Goal: Transaction & Acquisition: Subscribe to service/newsletter

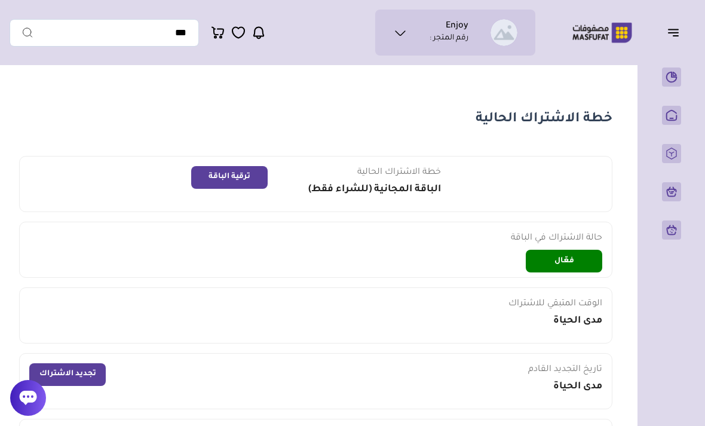
click at [417, 27] on ul "Enjoy رقم المتجر :" at bounding box center [455, 32] width 141 height 27
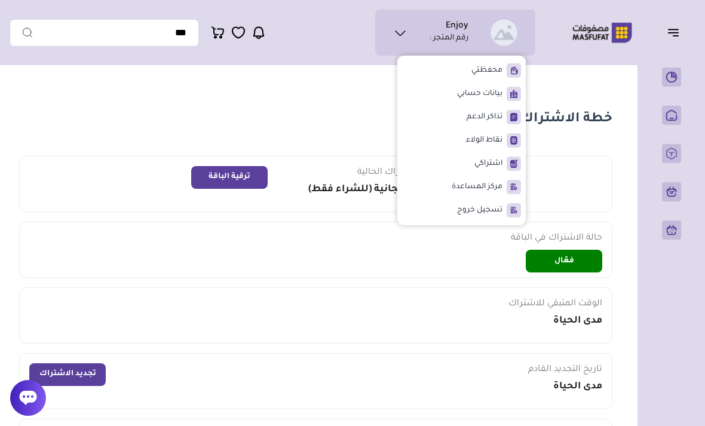
click at [466, 43] on p "رقم المتجر :" at bounding box center [448, 39] width 39 height 12
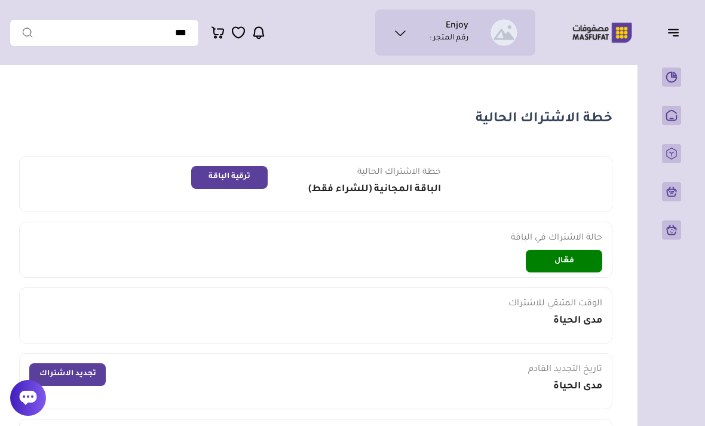
click at [469, 43] on ul "Enjoy رقم المتجر :" at bounding box center [455, 32] width 141 height 27
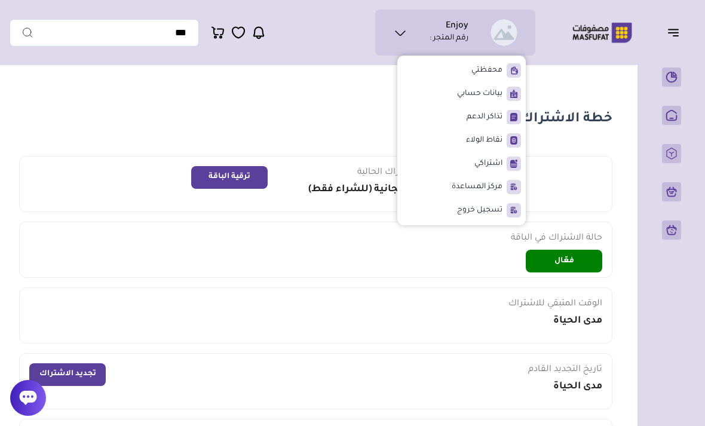
click at [398, 29] on icon at bounding box center [400, 33] width 14 height 14
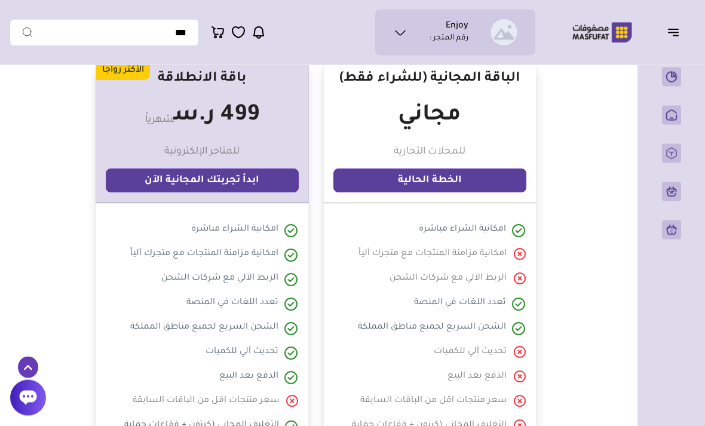
scroll to position [544, 0]
click at [276, 184] on link "ابدأ تجربتك المجانية الآن" at bounding box center [202, 180] width 193 height 24
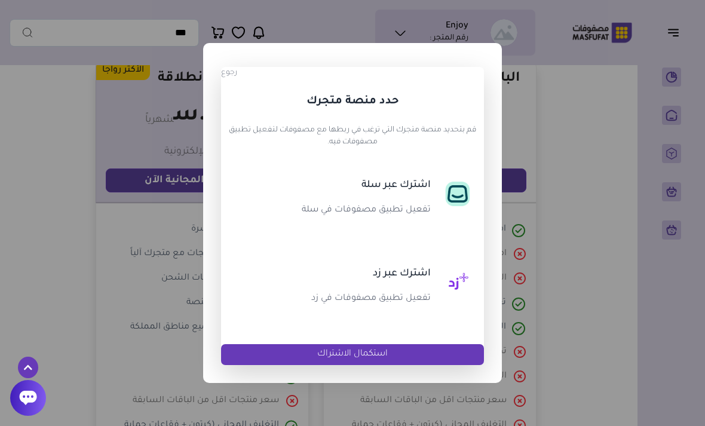
click at [423, 194] on div "اشترك عبر سلة تفعيل تطبيق مصفوفات في سلة" at bounding box center [359, 202] width 156 height 50
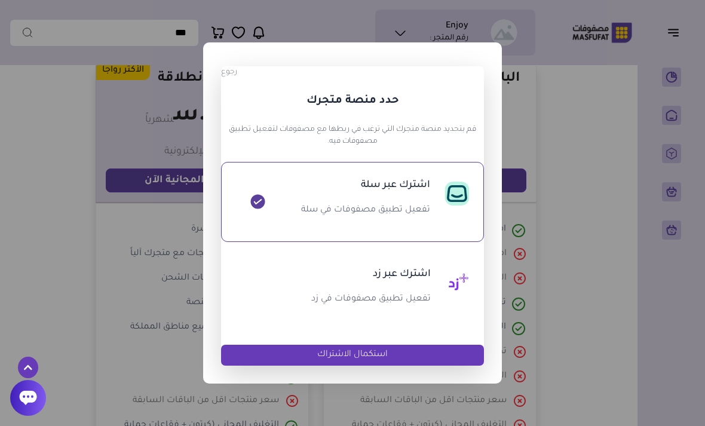
click at [438, 360] on button "استكمال الاشتراك" at bounding box center [352, 355] width 263 height 21
click at [545, 274] on div "? ! i × رجوع حدد منصة متجرك قم بتحديد منصة متجرك التي ترغب في ربطها مع مصفوفات …" at bounding box center [352, 213] width 705 height 426
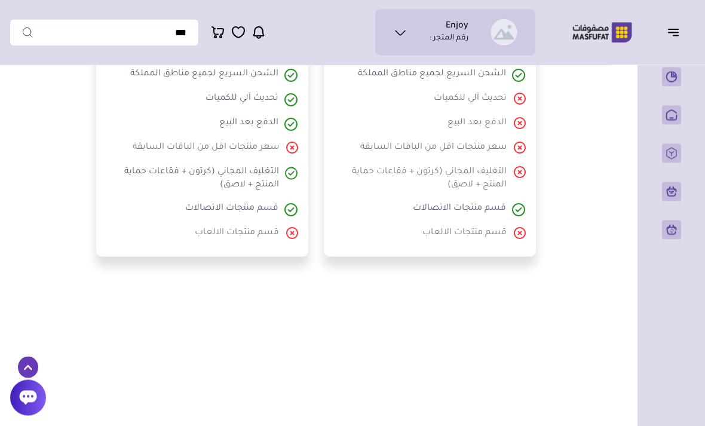
scroll to position [797, 0]
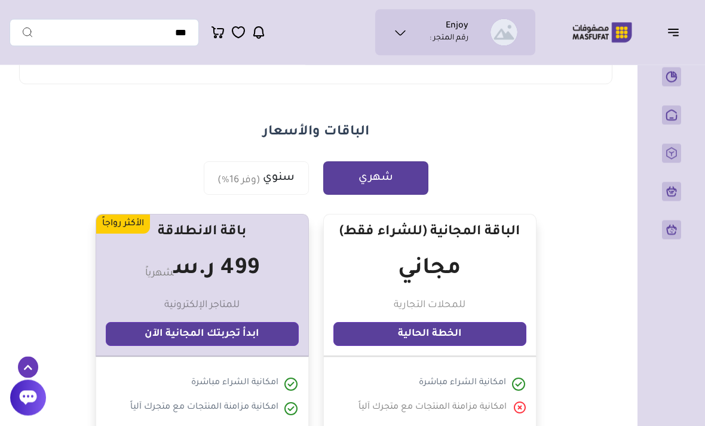
click at [675, 31] on icon "button" at bounding box center [673, 32] width 14 height 14
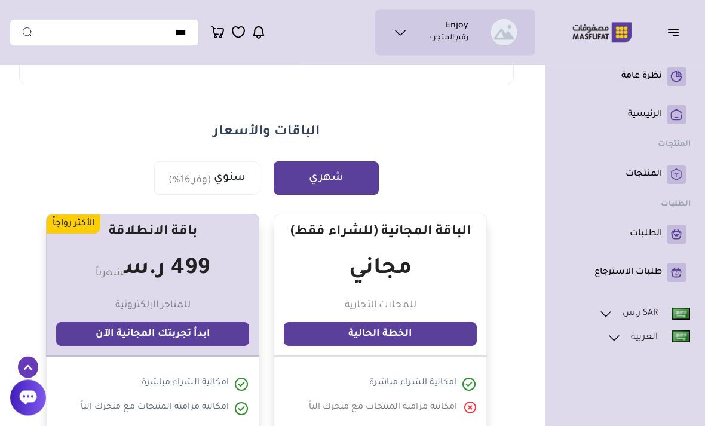
scroll to position [390, 0]
click at [671, 174] on rect at bounding box center [675, 174] width 19 height 19
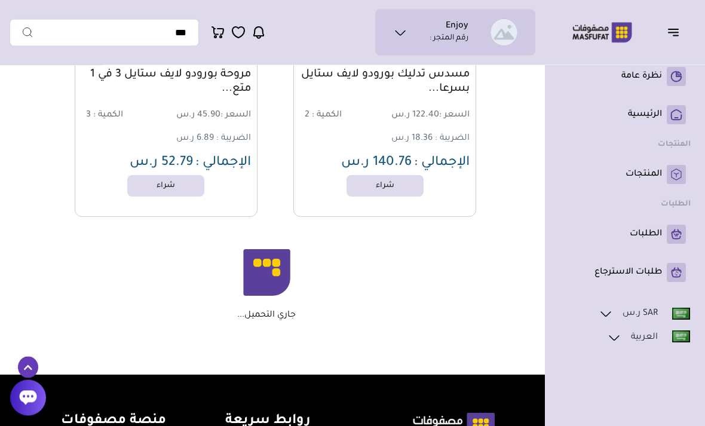
scroll to position [2750, 0]
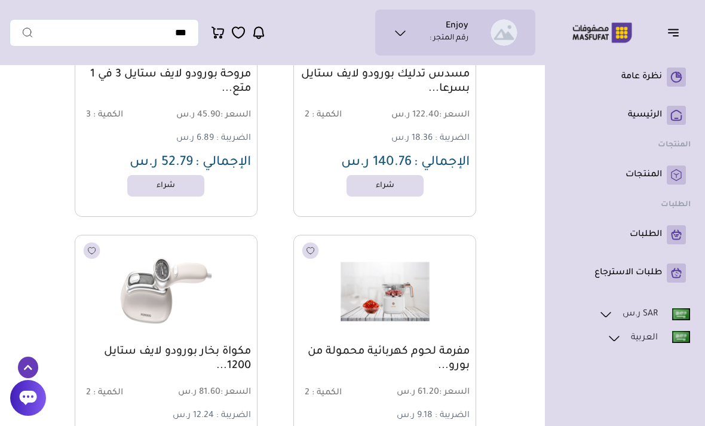
click at [670, 121] on rect at bounding box center [675, 115] width 19 height 19
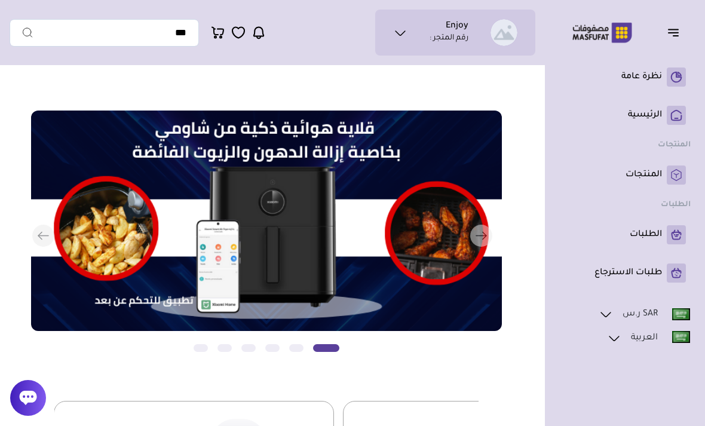
click at [669, 39] on icon "button" at bounding box center [673, 32] width 14 height 14
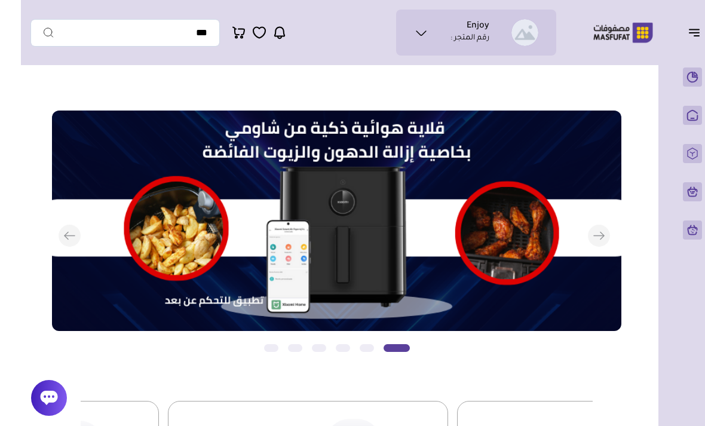
scroll to position [0, -21]
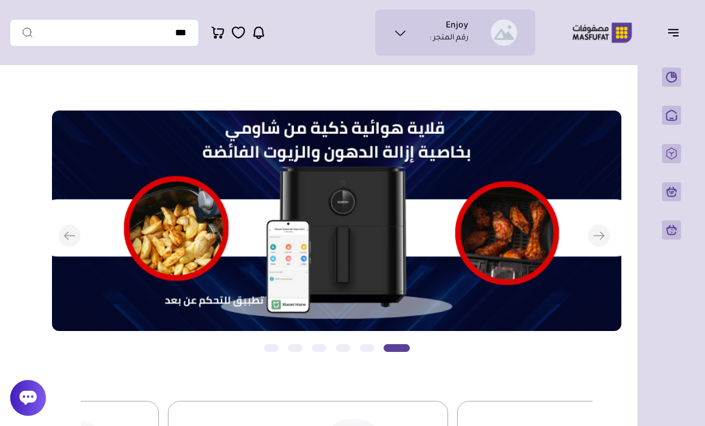
click at [602, 237] on icon "button" at bounding box center [602, 235] width 4 height 7
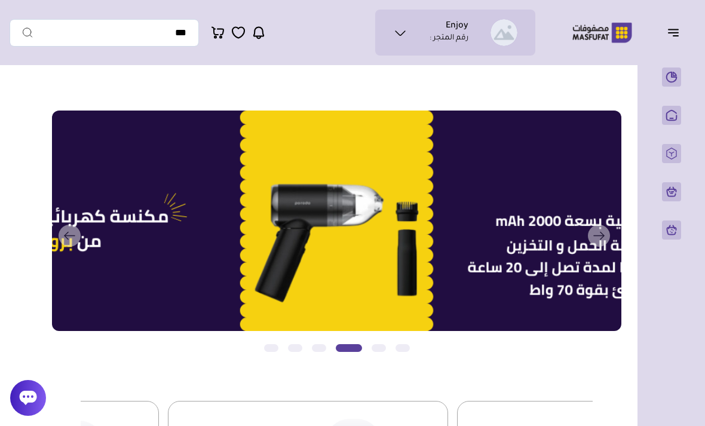
click at [599, 229] on rect "button" at bounding box center [599, 236] width 22 height 22
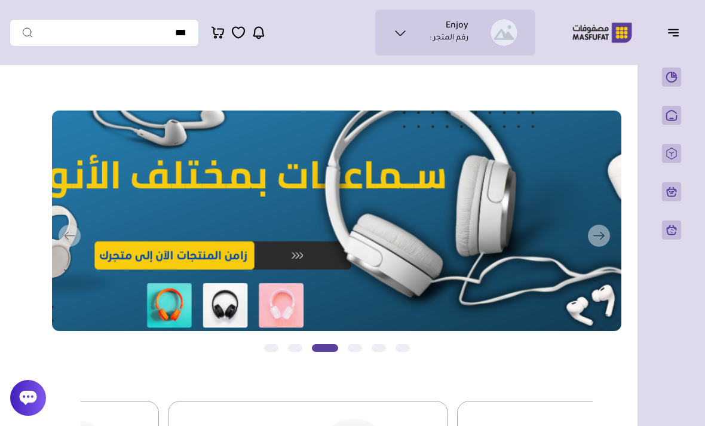
click at [601, 230] on rect "button" at bounding box center [599, 236] width 22 height 22
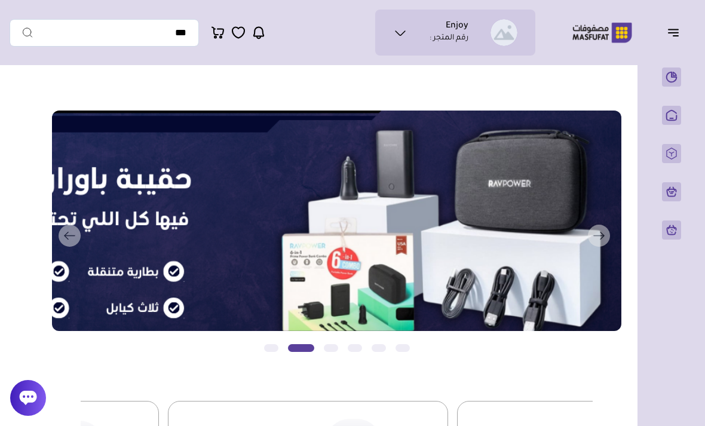
click at [596, 233] on rect "button" at bounding box center [599, 236] width 22 height 22
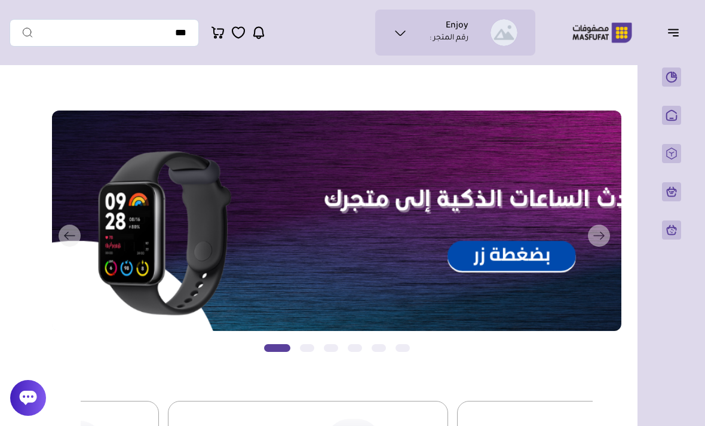
click at [70, 239] on button "التالي" at bounding box center [325, 235] width 569 height 251
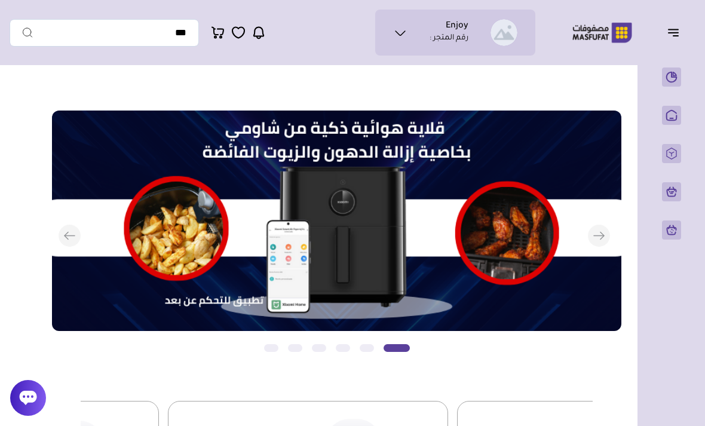
click at [598, 237] on rect "button" at bounding box center [599, 236] width 22 height 22
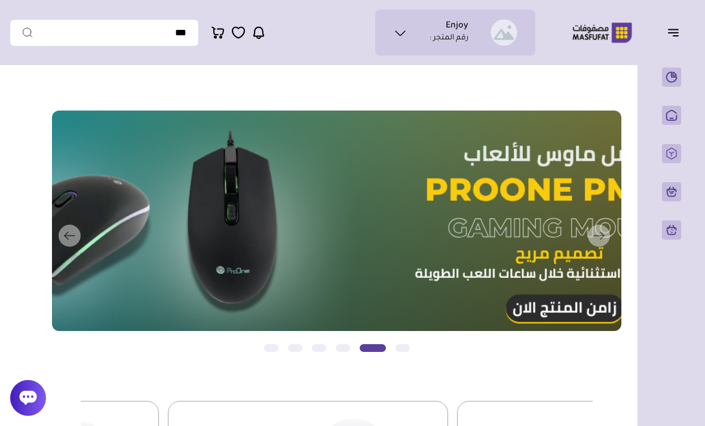
click at [603, 234] on rect "button" at bounding box center [599, 236] width 22 height 22
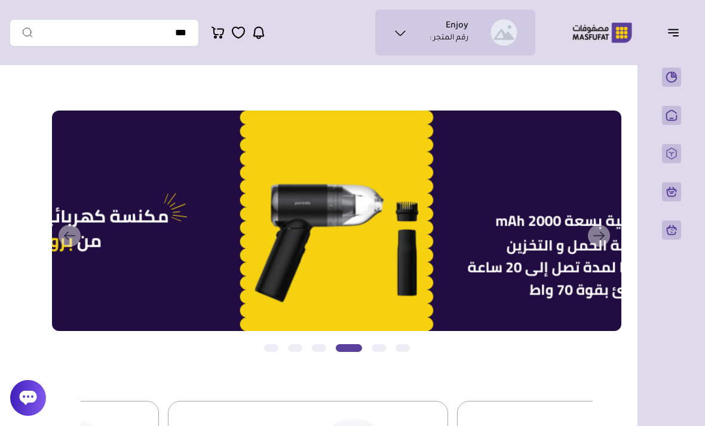
click at [70, 236] on button "التالي" at bounding box center [325, 235] width 569 height 251
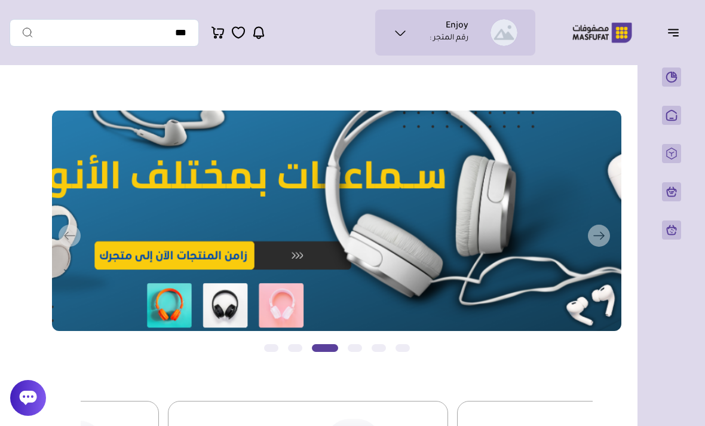
click at [67, 239] on button "التالي" at bounding box center [325, 235] width 569 height 251
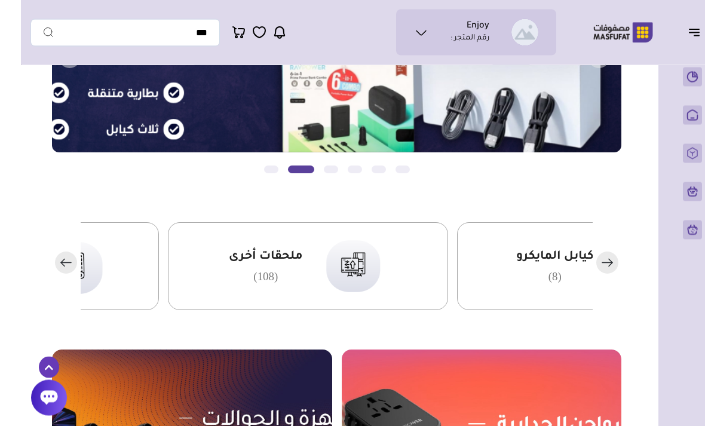
scroll to position [179, 0]
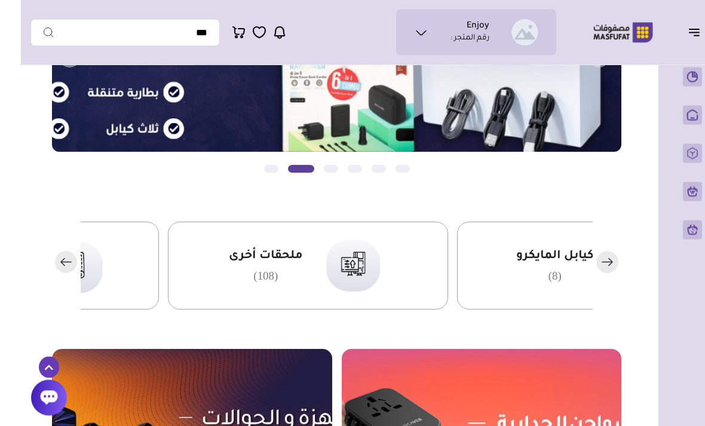
click at [145, 114] on button "التالي" at bounding box center [304, 57] width 569 height 251
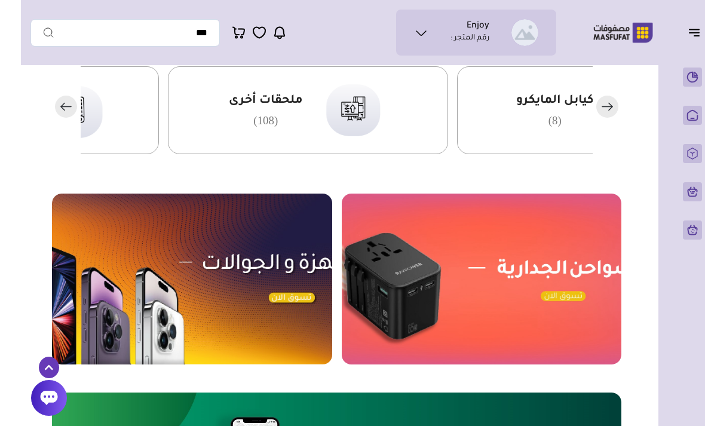
scroll to position [330, -21]
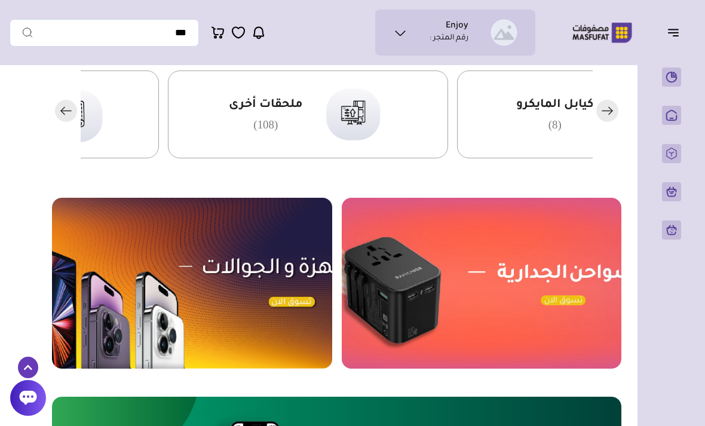
click at [559, 285] on img at bounding box center [482, 283] width 280 height 171
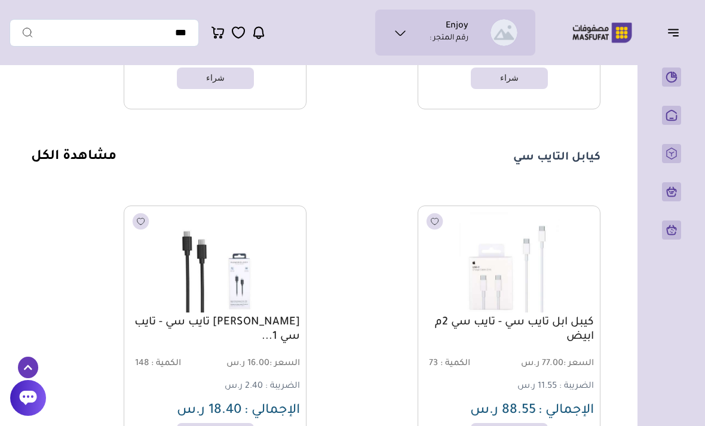
scroll to position [12601, 0]
